Goal: Task Accomplishment & Management: Manage account settings

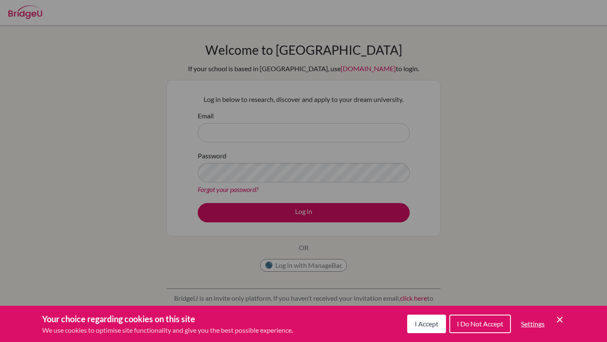
click at [429, 329] on button "I Accept" at bounding box center [426, 324] width 39 height 19
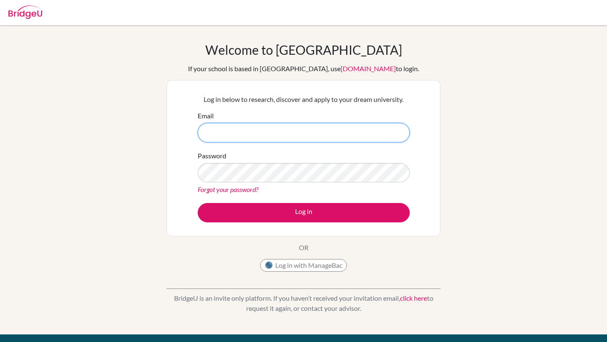
click at [276, 127] on input "Email" at bounding box center [304, 132] width 212 height 19
click at [303, 262] on button "Log in with ManageBac" at bounding box center [303, 265] width 87 height 13
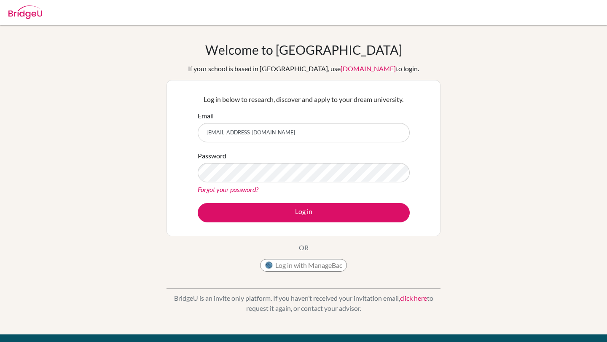
type input "[EMAIL_ADDRESS][DOMAIN_NAME]"
click at [244, 187] on link "Forgot your password?" at bounding box center [228, 189] width 61 height 8
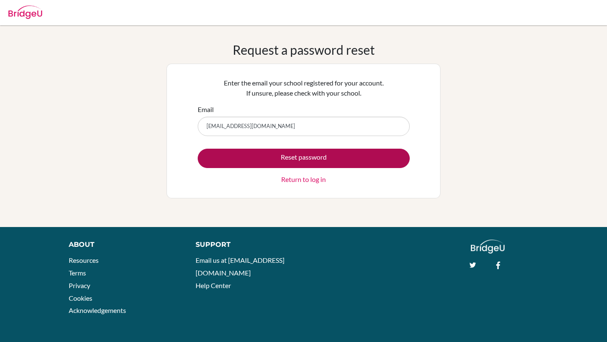
type input "diab210352@diabstudents.com"
click at [281, 154] on button "Reset password" at bounding box center [304, 158] width 212 height 19
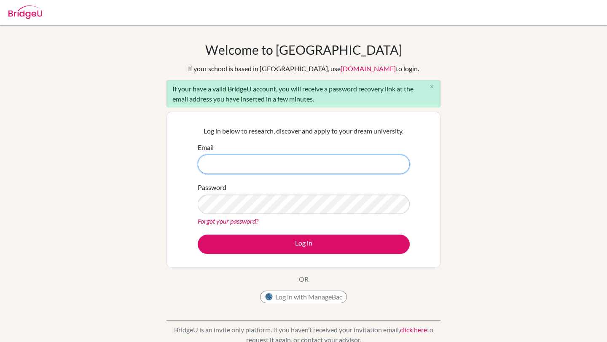
click at [301, 163] on input "Email" at bounding box center [304, 164] width 212 height 19
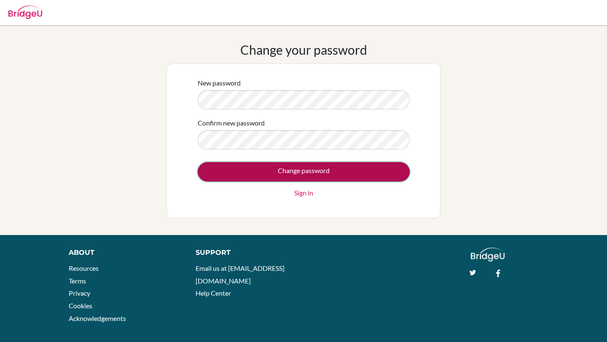
click at [331, 171] on input "Change password" at bounding box center [304, 171] width 212 height 19
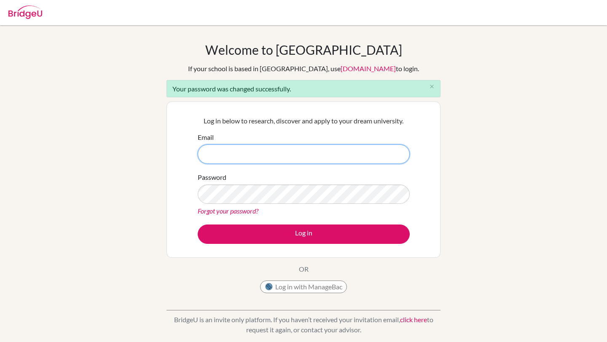
type input "[EMAIL_ADDRESS][DOMAIN_NAME]"
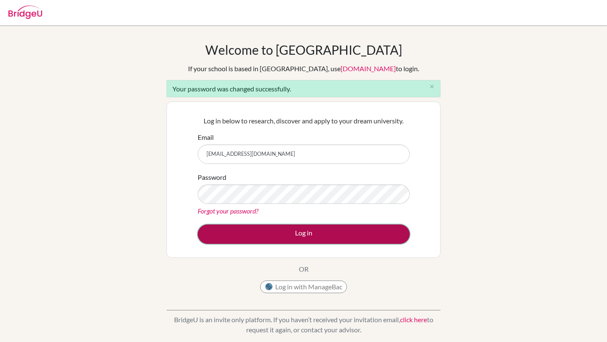
click at [321, 238] on button "Log in" at bounding box center [304, 234] width 212 height 19
